Goal: Information Seeking & Learning: Learn about a topic

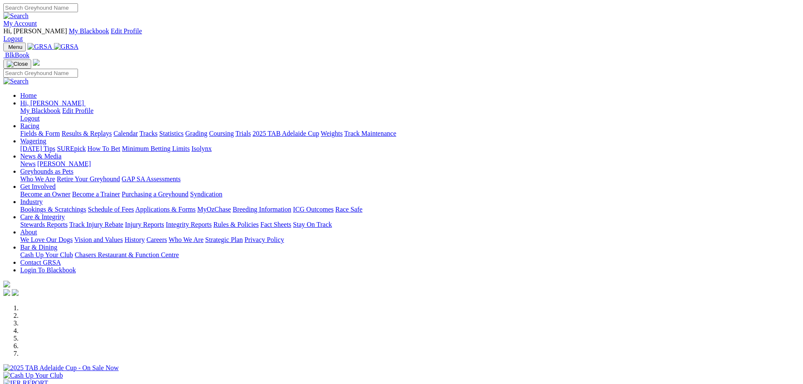
click at [37, 20] on link "My Account" at bounding box center [20, 23] width 34 height 7
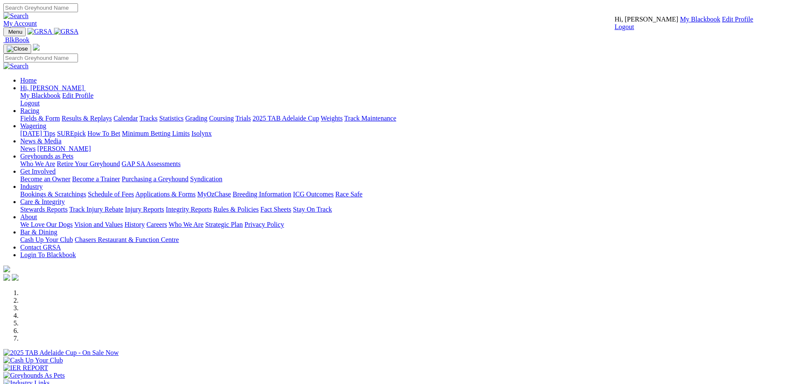
click at [680, 23] on link "My Blackbook" at bounding box center [700, 19] width 40 height 7
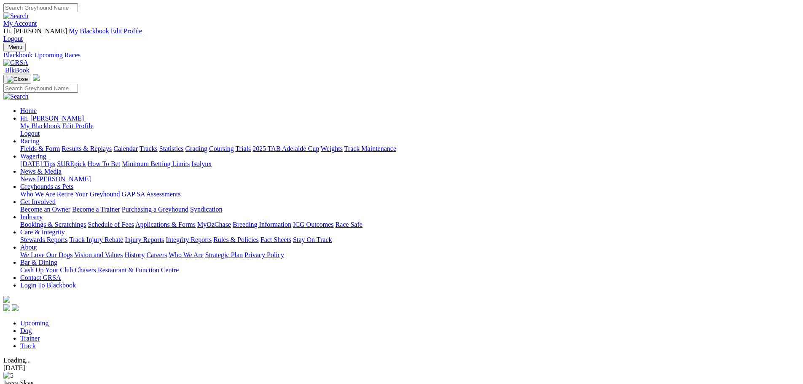
click at [11, 345] on span "R2" at bounding box center [7, 348] width 8 height 7
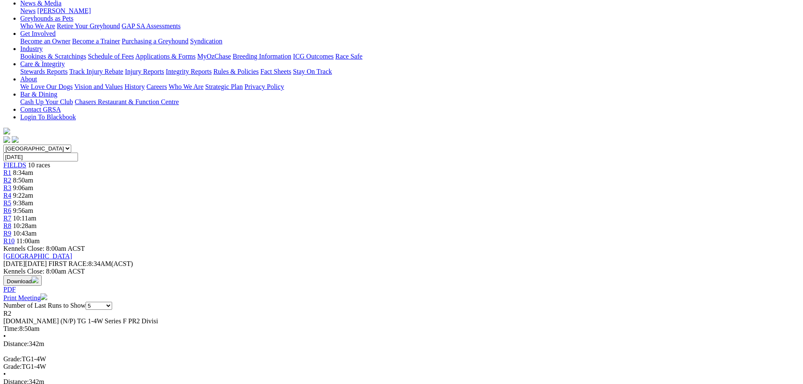
scroll to position [169, 0]
